Goal: Communication & Community: Share content

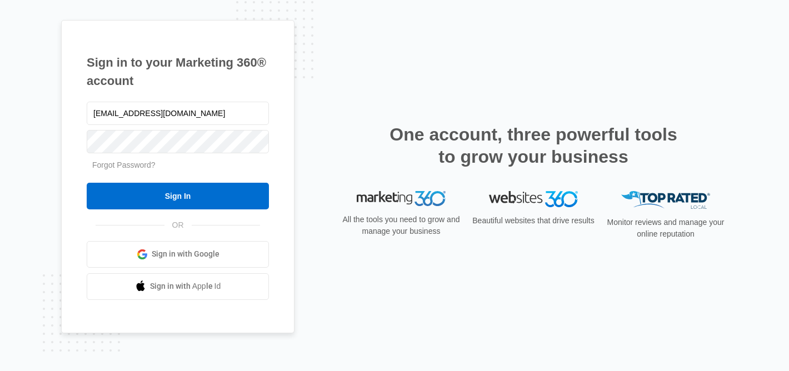
click at [153, 198] on input "Sign In" at bounding box center [178, 196] width 182 height 27
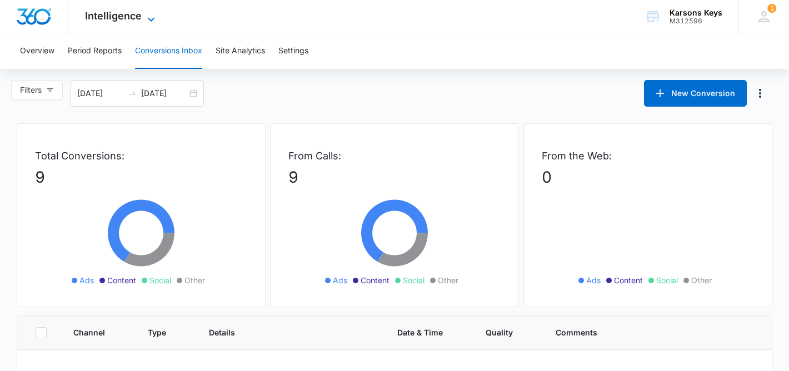
click at [133, 21] on span "Intelligence" at bounding box center [113, 16] width 57 height 12
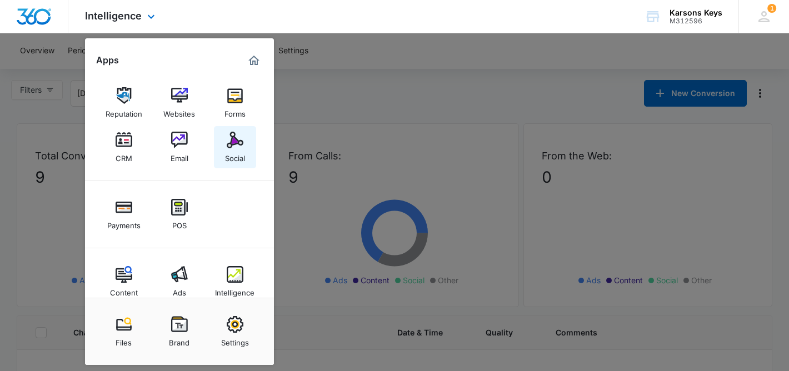
click at [230, 138] on img at bounding box center [235, 140] width 17 height 17
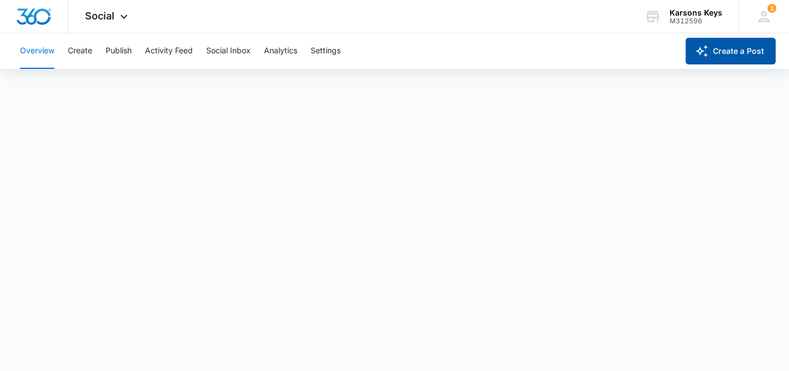
click at [714, 54] on button "Create a Post" at bounding box center [730, 51] width 90 height 27
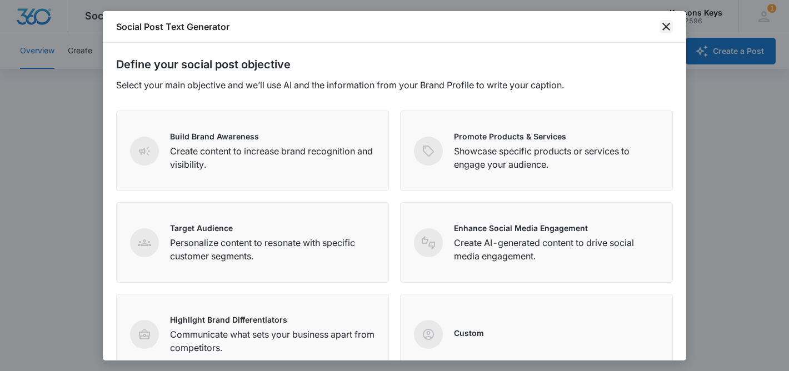
click at [669, 29] on icon "close" at bounding box center [666, 27] width 8 height 8
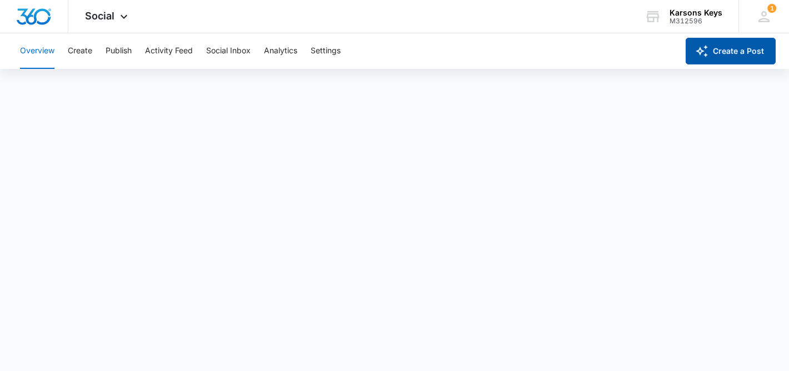
click at [720, 51] on button "Create a Post" at bounding box center [730, 51] width 90 height 27
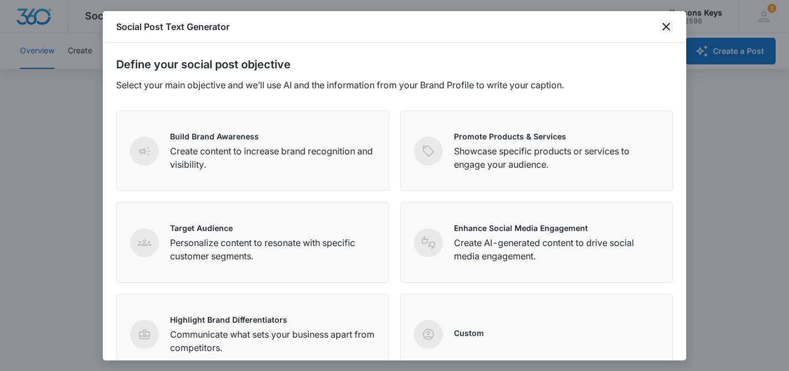
click at [663, 24] on icon "close" at bounding box center [666, 27] width 8 height 8
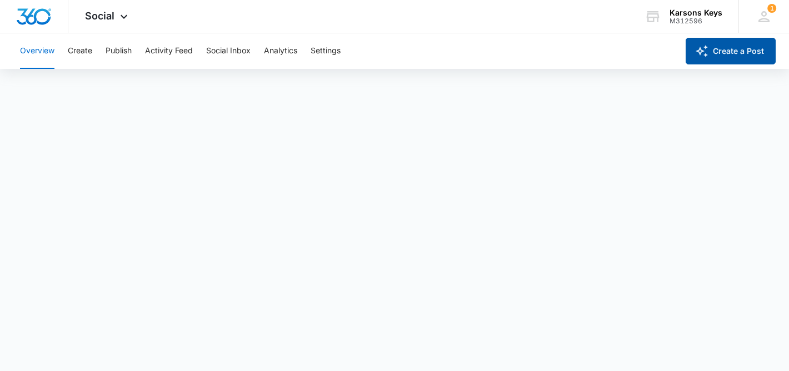
click at [702, 51] on icon "button" at bounding box center [701, 51] width 12 height 12
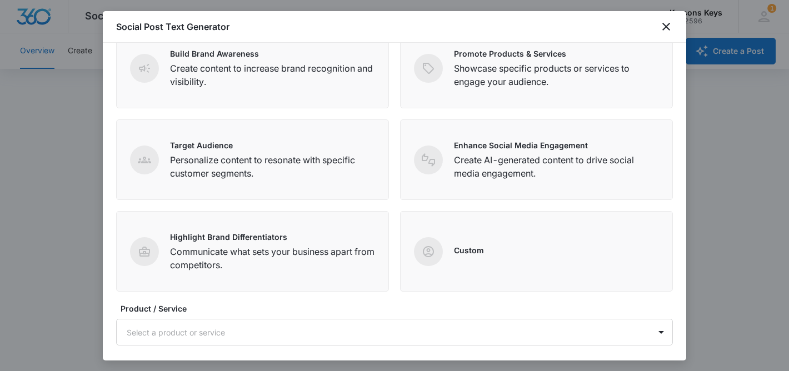
scroll to position [51, 0]
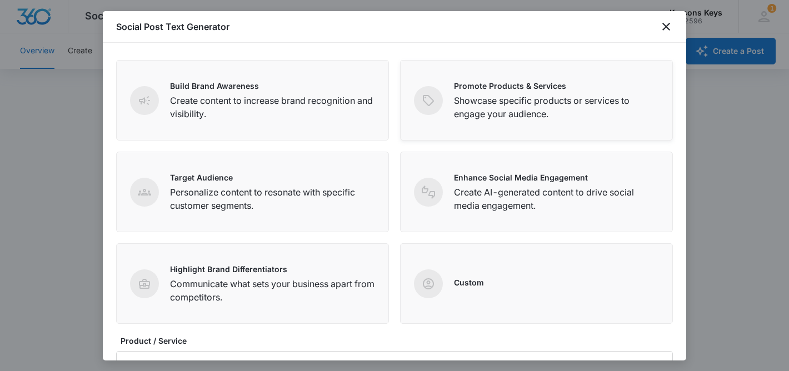
click at [531, 116] on p "Showcase specific products or services to engage your audience." at bounding box center [556, 107] width 205 height 27
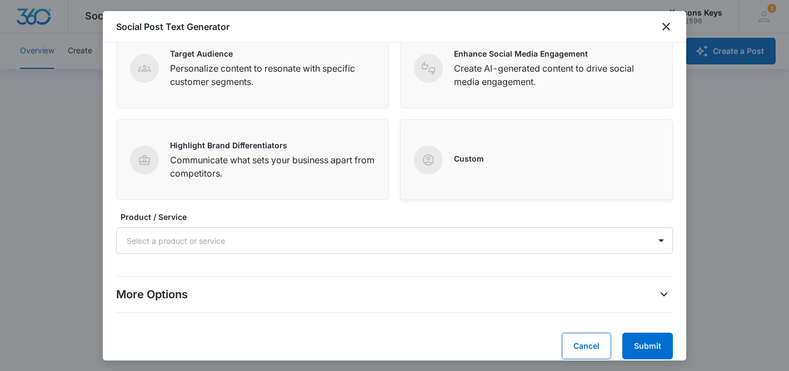
scroll to position [187, 0]
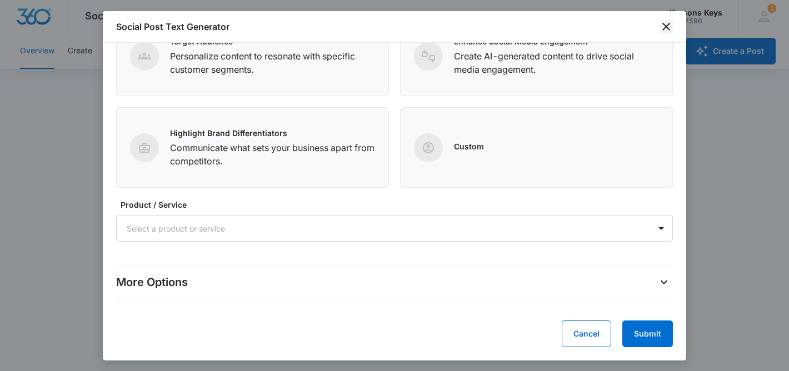
click at [669, 22] on icon "close" at bounding box center [665, 26] width 13 height 13
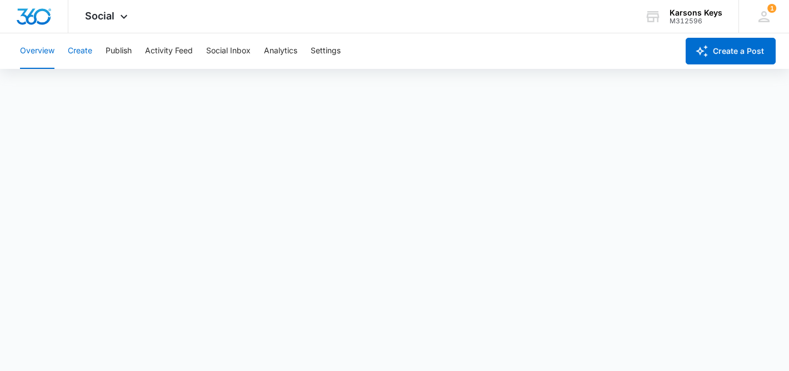
click at [80, 53] on button "Create" at bounding box center [80, 51] width 24 height 36
